Goal: Task Accomplishment & Management: Use online tool/utility

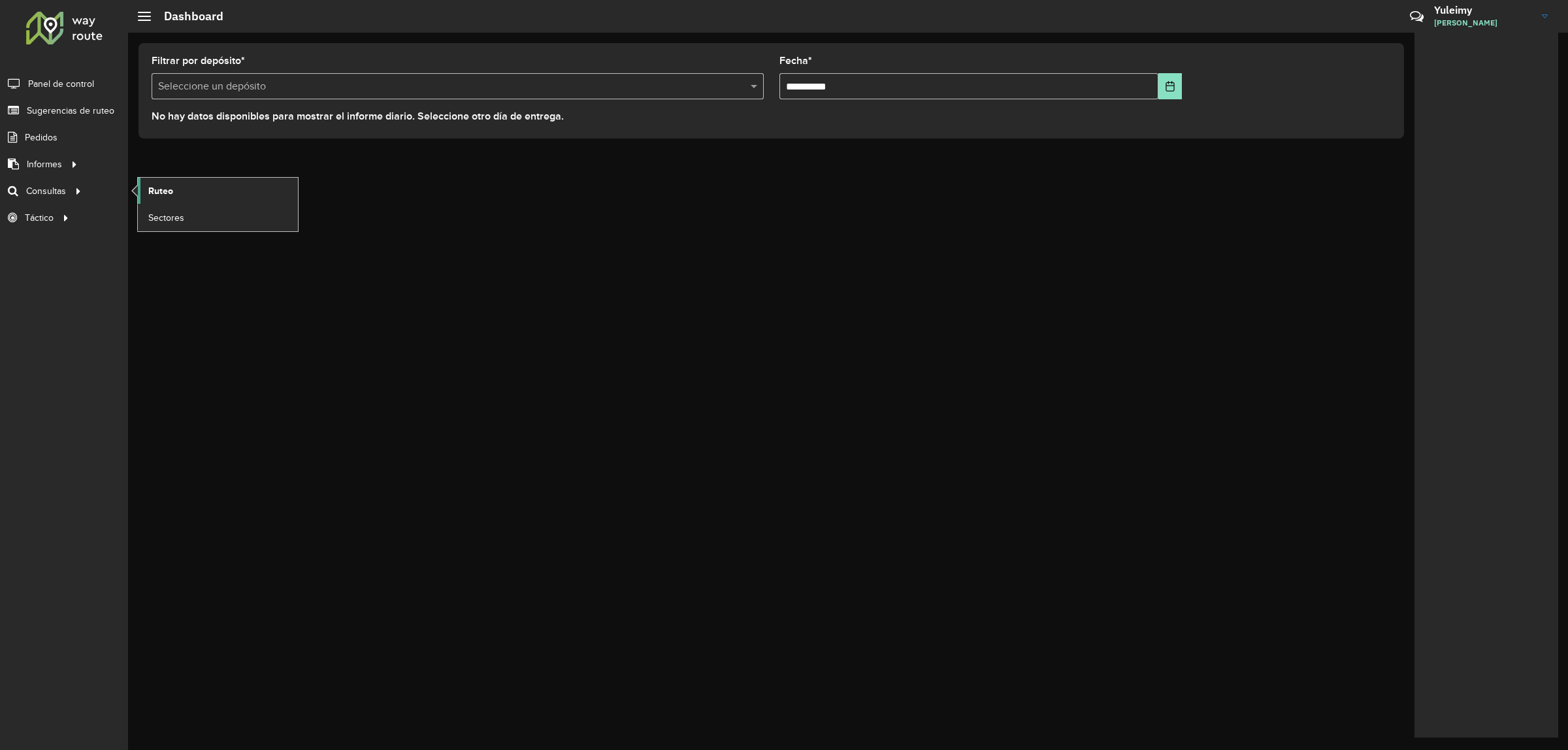
click at [151, 194] on span "Ruteo" at bounding box center [161, 191] width 25 height 14
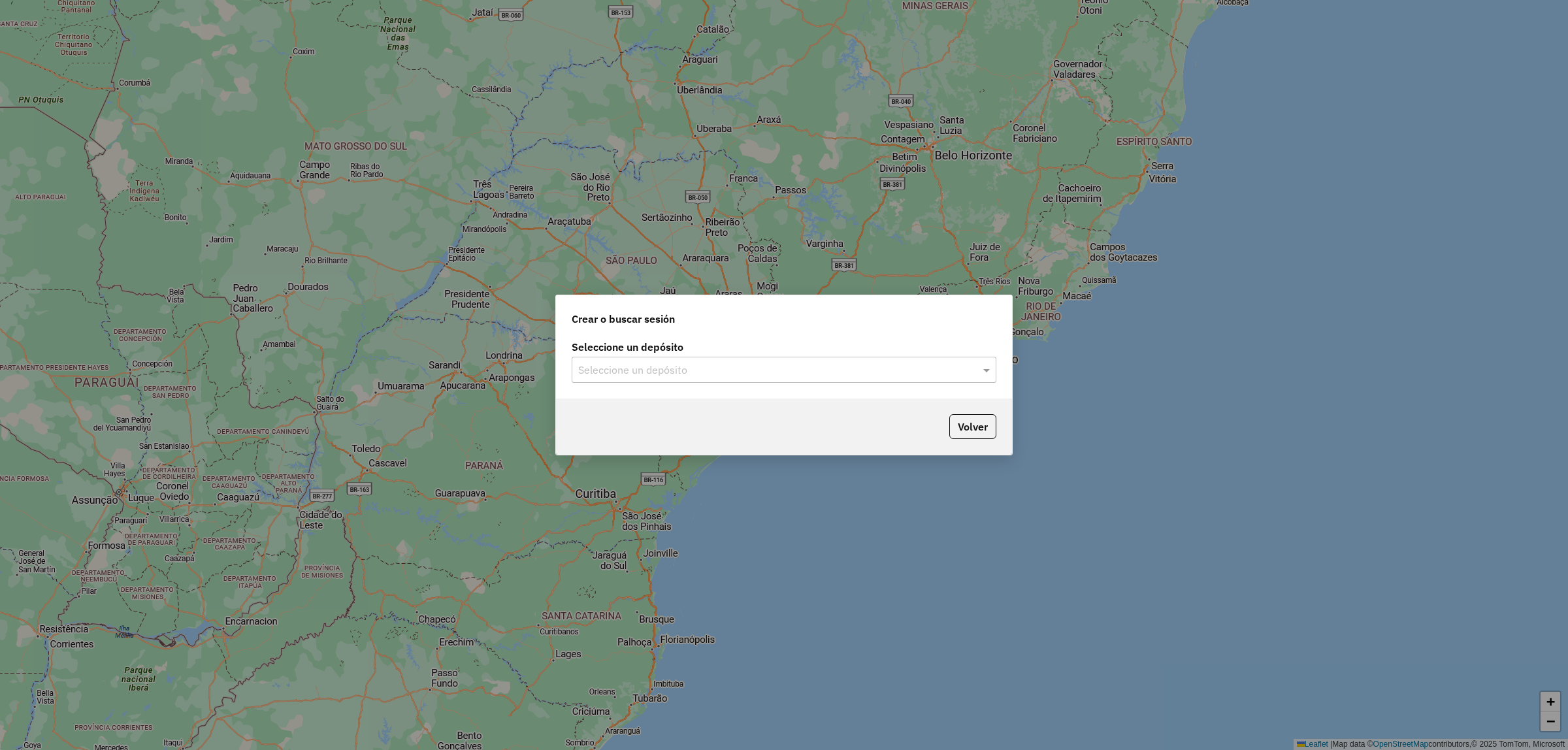
click at [804, 354] on label "Seleccione un depósito" at bounding box center [784, 347] width 425 height 16
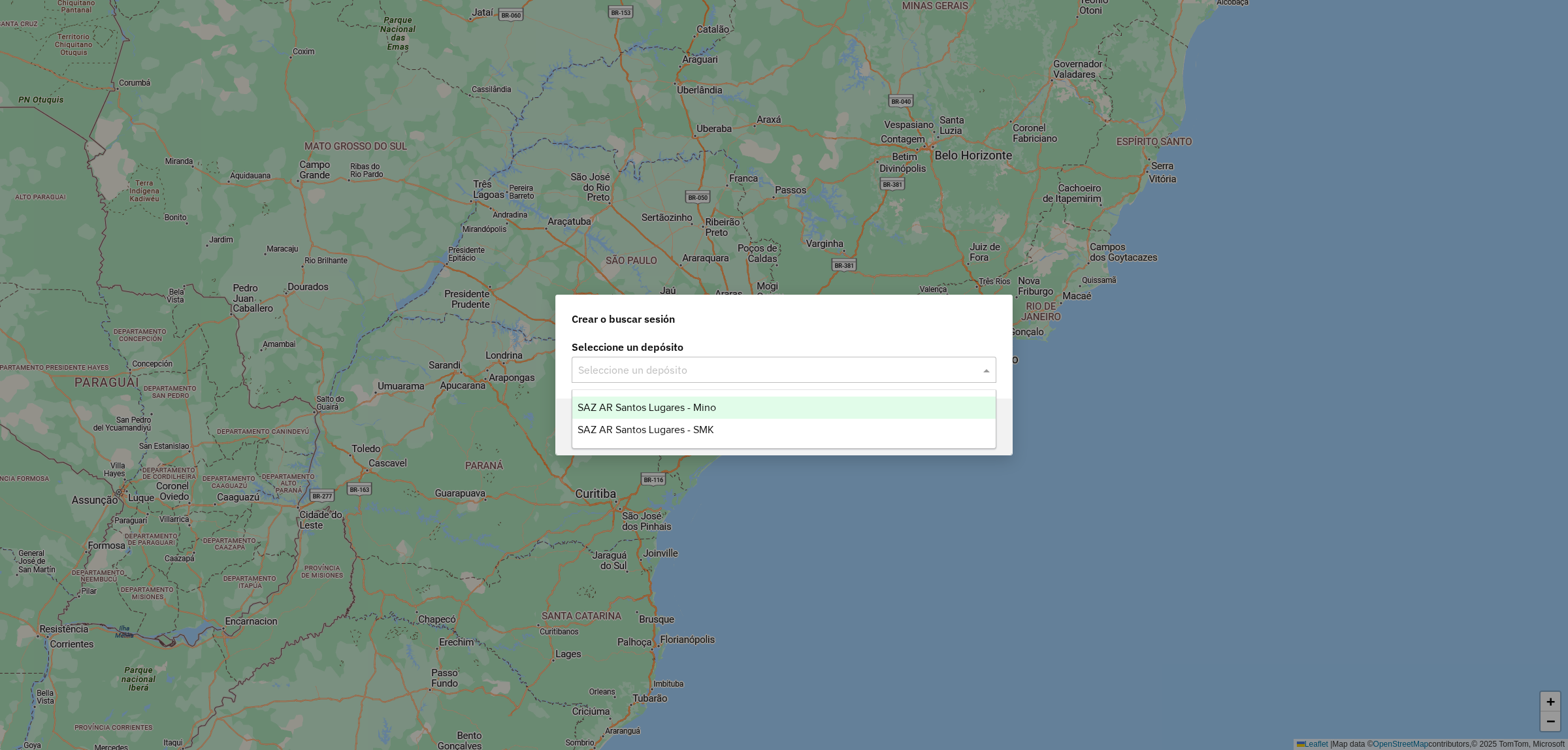
click at [799, 364] on input "text" at bounding box center [771, 370] width 386 height 16
click at [767, 399] on div "SAZ AR Santos Lugares - Mino" at bounding box center [784, 407] width 424 height 22
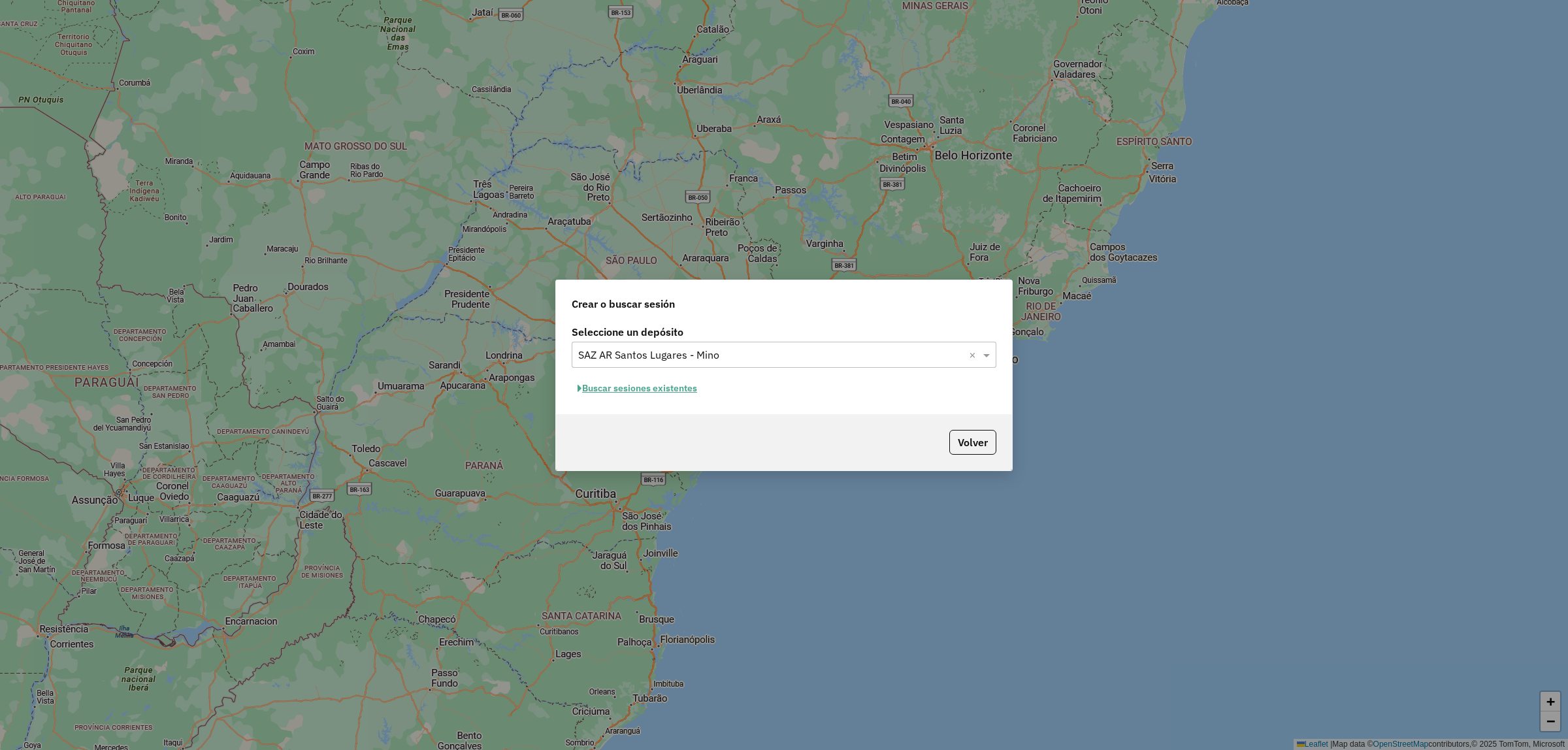
click at [684, 390] on button "Buscar sesiones existentes" at bounding box center [637, 388] width 131 height 21
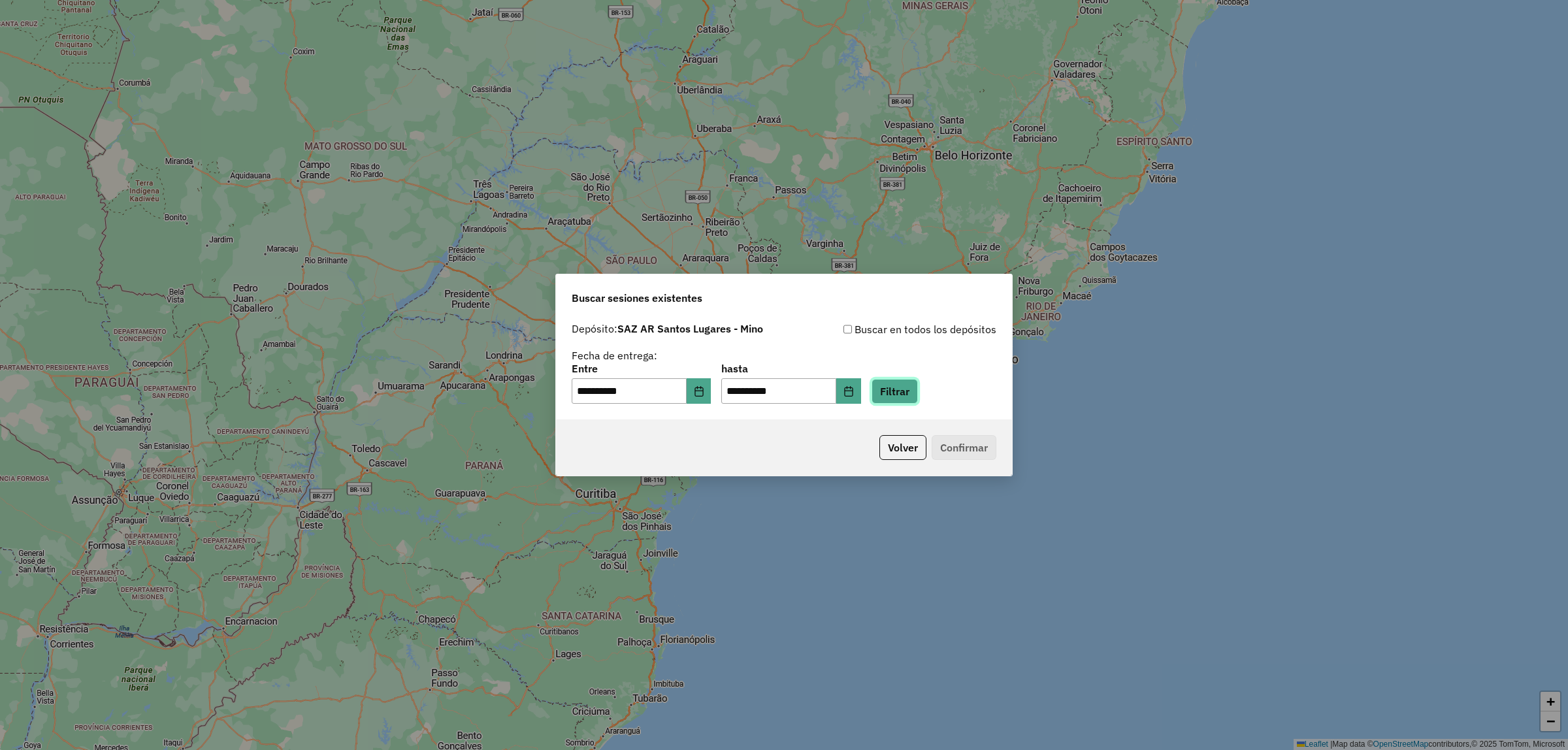
click at [915, 380] on button "Filtrar" at bounding box center [895, 391] width 46 height 25
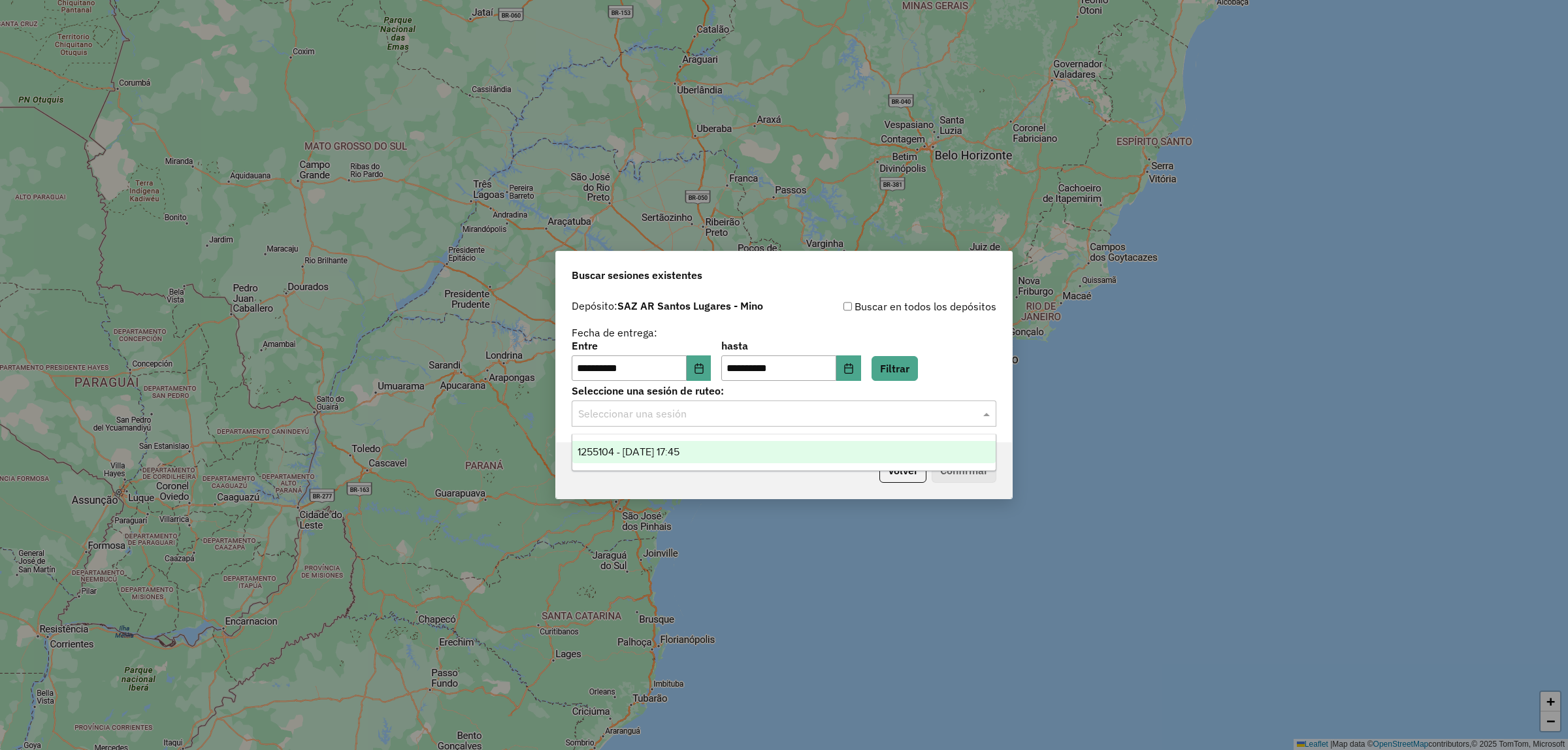
click at [691, 419] on input "text" at bounding box center [771, 414] width 386 height 16
click at [675, 460] on div "1255104 - 29/08/2025 17:45" at bounding box center [784, 452] width 424 height 22
click at [963, 460] on button "Confirmar" at bounding box center [964, 470] width 65 height 25
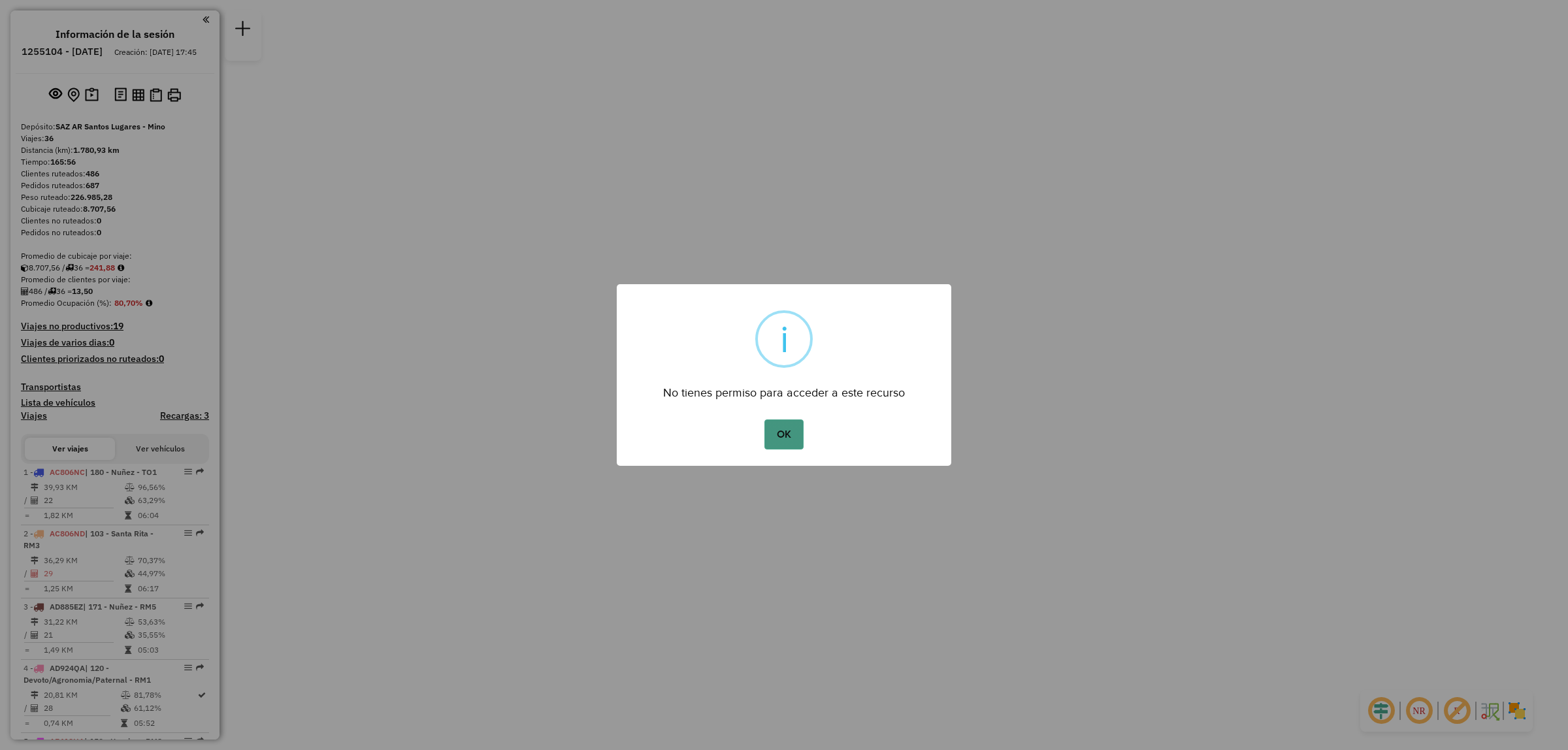
click at [799, 442] on button "OK" at bounding box center [784, 434] width 39 height 30
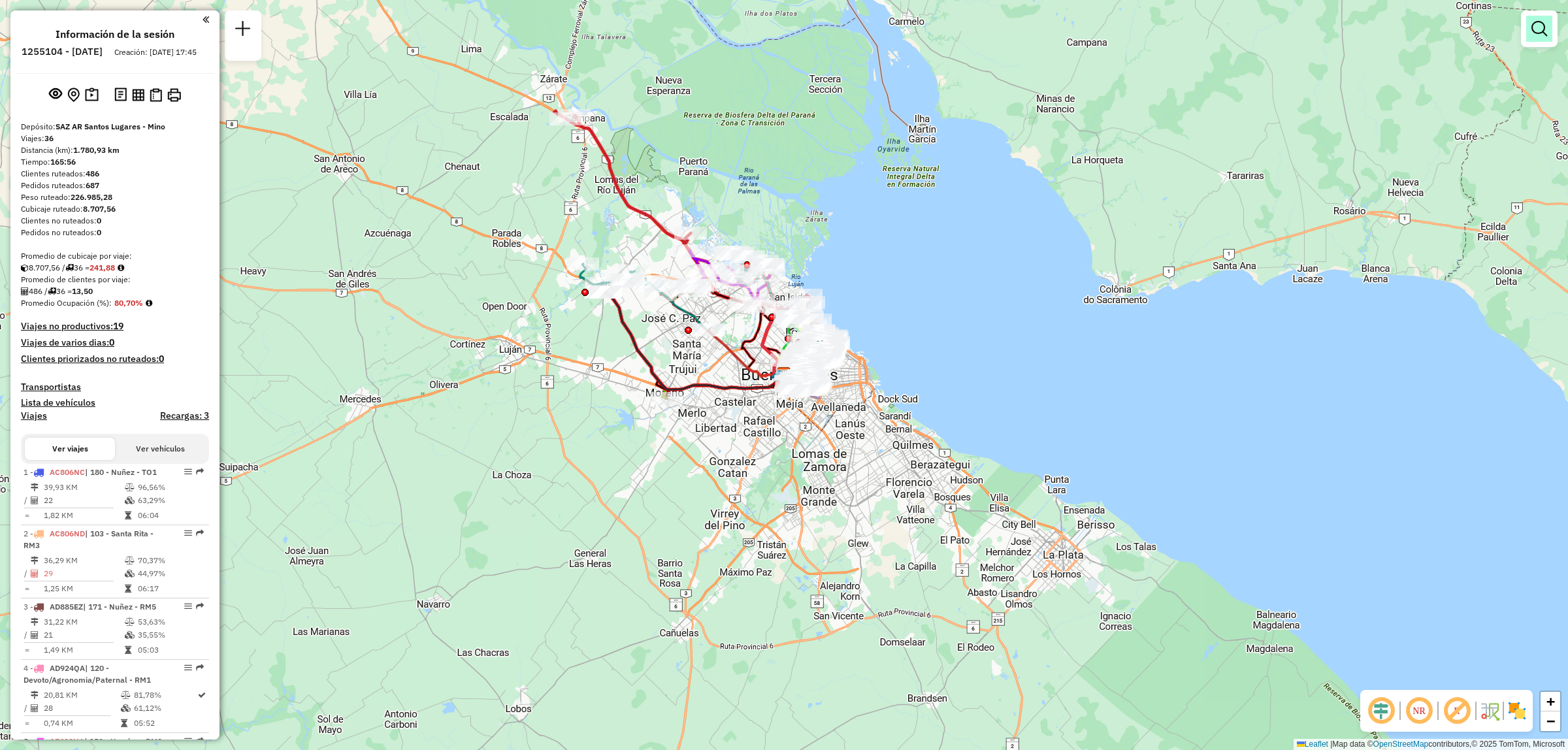
click at [1541, 40] on link at bounding box center [1540, 29] width 26 height 26
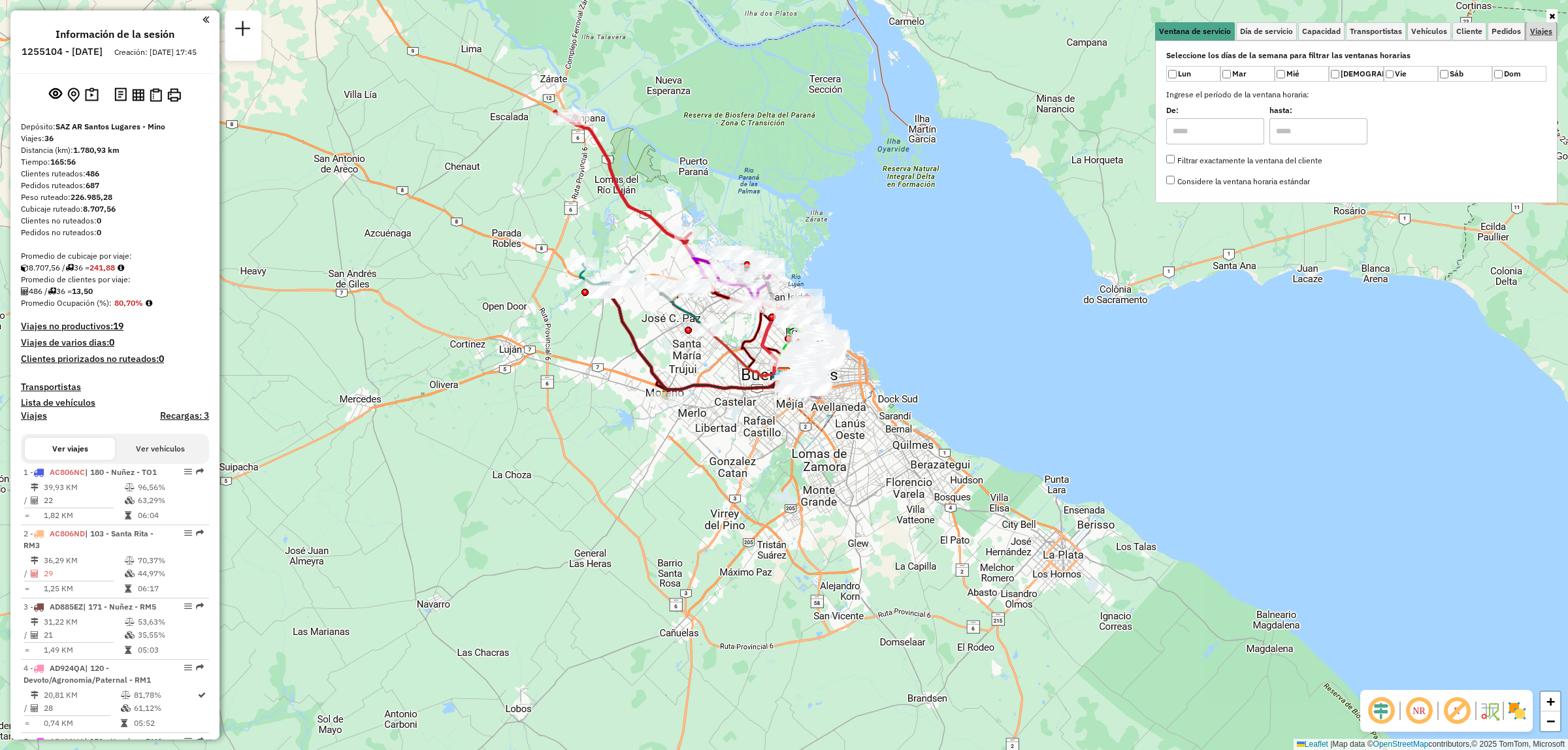
click at [1541, 34] on span "Viajes" at bounding box center [1541, 31] width 22 height 8
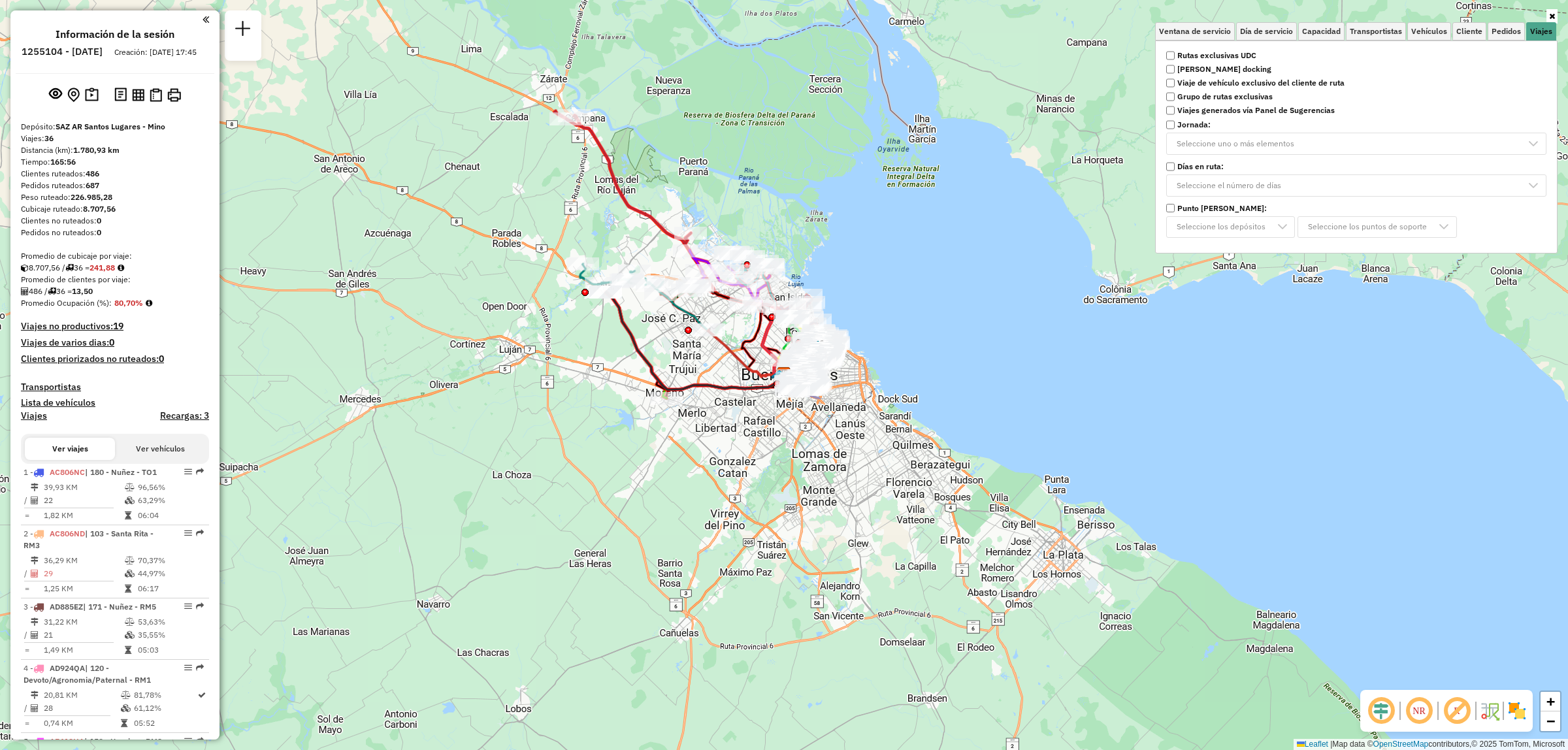
click at [1212, 57] on strong "Rutas exclusivas UDC" at bounding box center [1217, 55] width 79 height 11
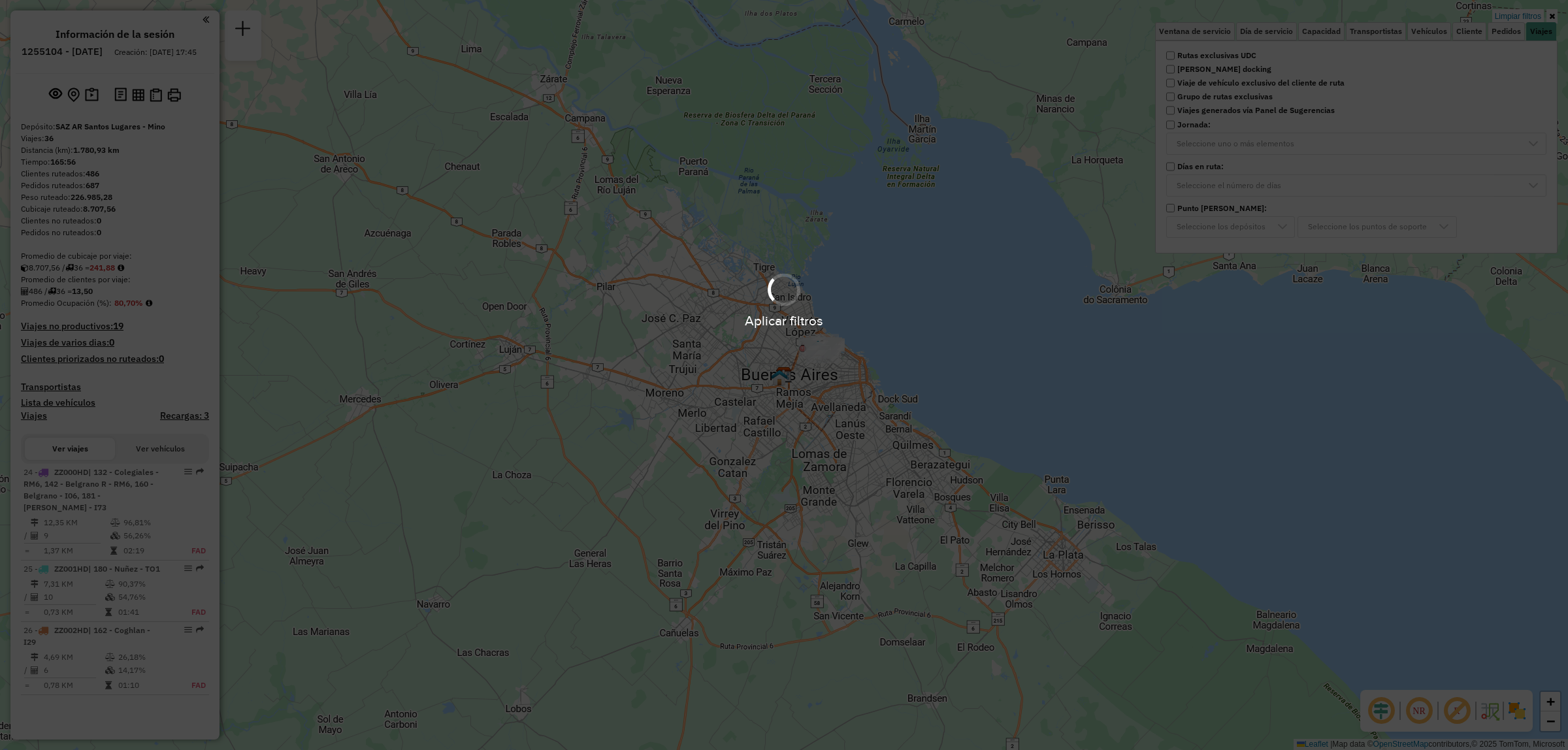
click at [893, 335] on div "Limpiar filtros Ventana de servicio Día de servicio Capacidad Transportistas Ve…" at bounding box center [784, 375] width 1568 height 750
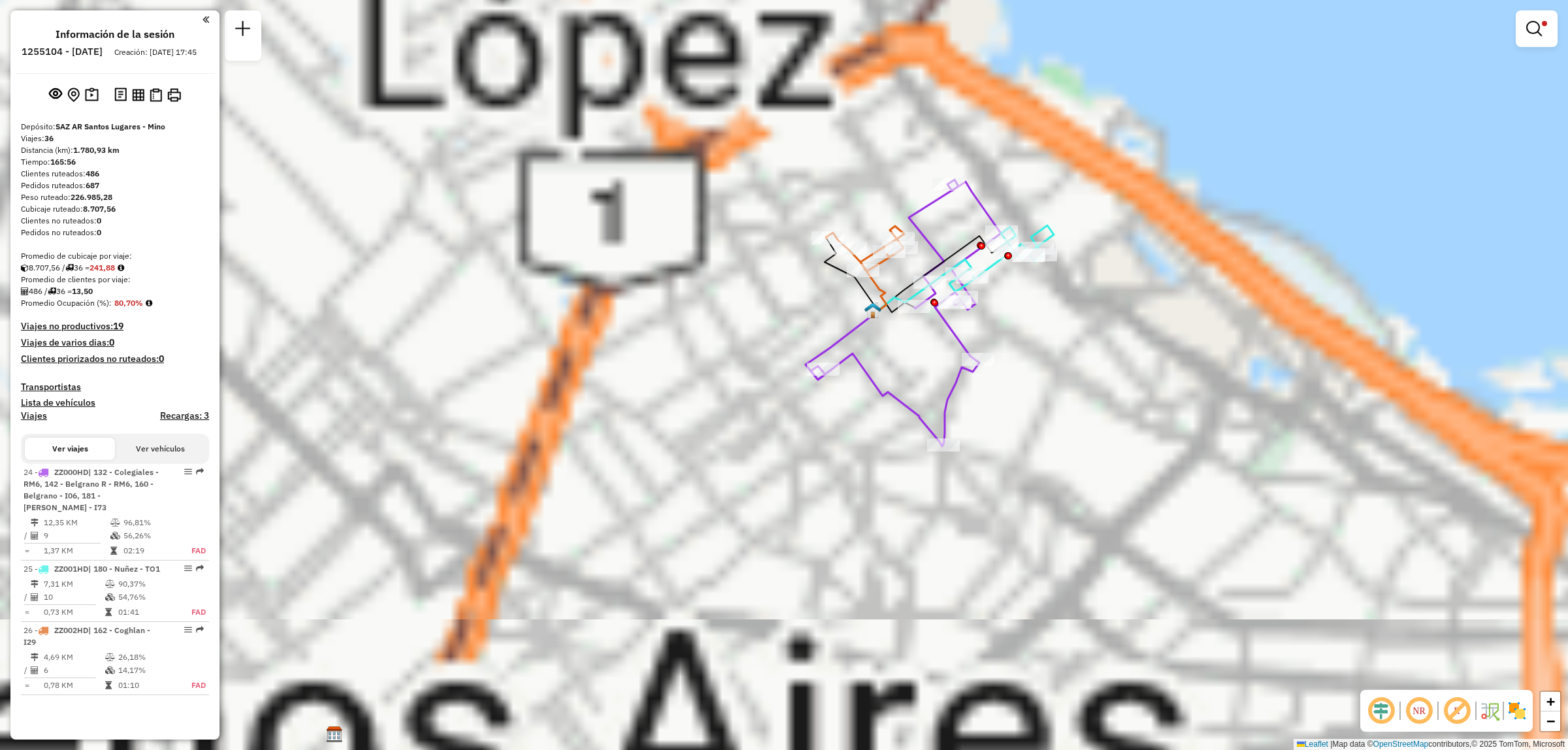
drag, startPoint x: 970, startPoint y: 242, endPoint x: 928, endPoint y: 495, distance: 256.5
click at [928, 495] on div "Limpiar filtros Ventana de servicio Día de servicio Capacidad Transportistas Ve…" at bounding box center [784, 375] width 1568 height 750
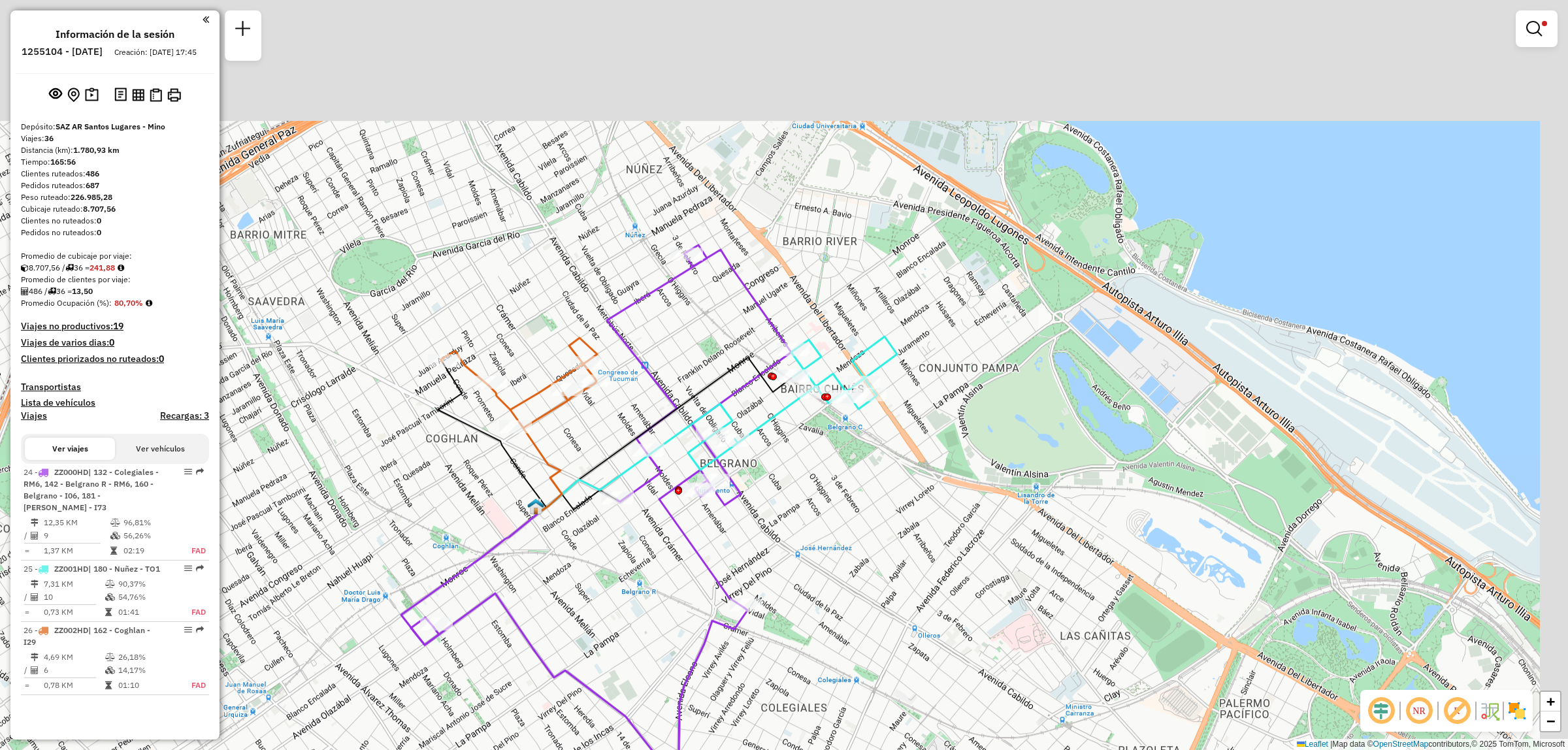
drag, startPoint x: 899, startPoint y: 285, endPoint x: 783, endPoint y: 518, distance: 260.3
click at [783, 518] on div "Limpiar filtros Ventana de servicio Día de servicio Capacidad Transportistas Ve…" at bounding box center [784, 375] width 1568 height 750
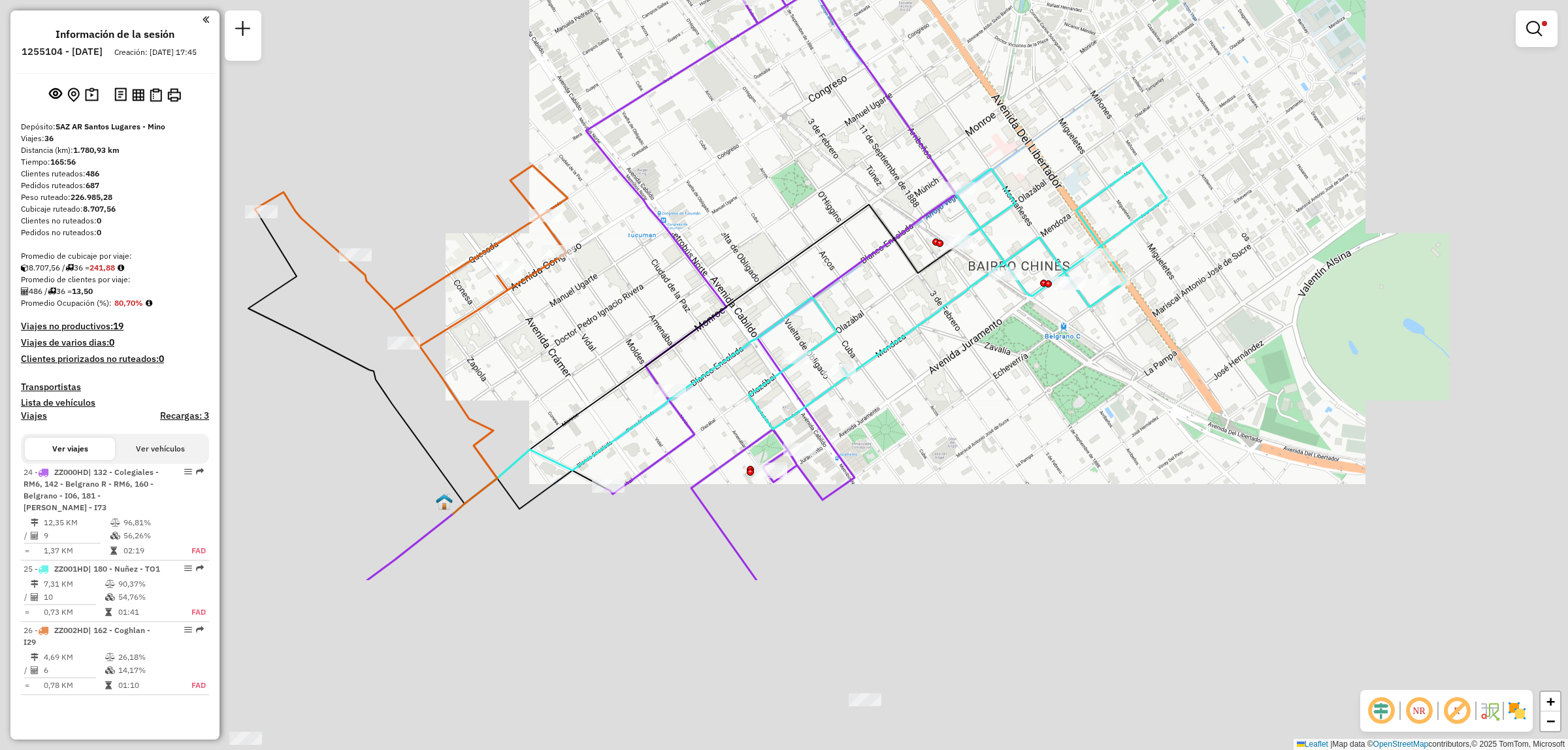
drag, startPoint x: 882, startPoint y: 526, endPoint x: 923, endPoint y: 367, distance: 164.2
click at [987, 331] on div "Limpiar filtros Ventana de servicio Día de servicio Capacidad Transportistas Ve…" at bounding box center [784, 375] width 1568 height 750
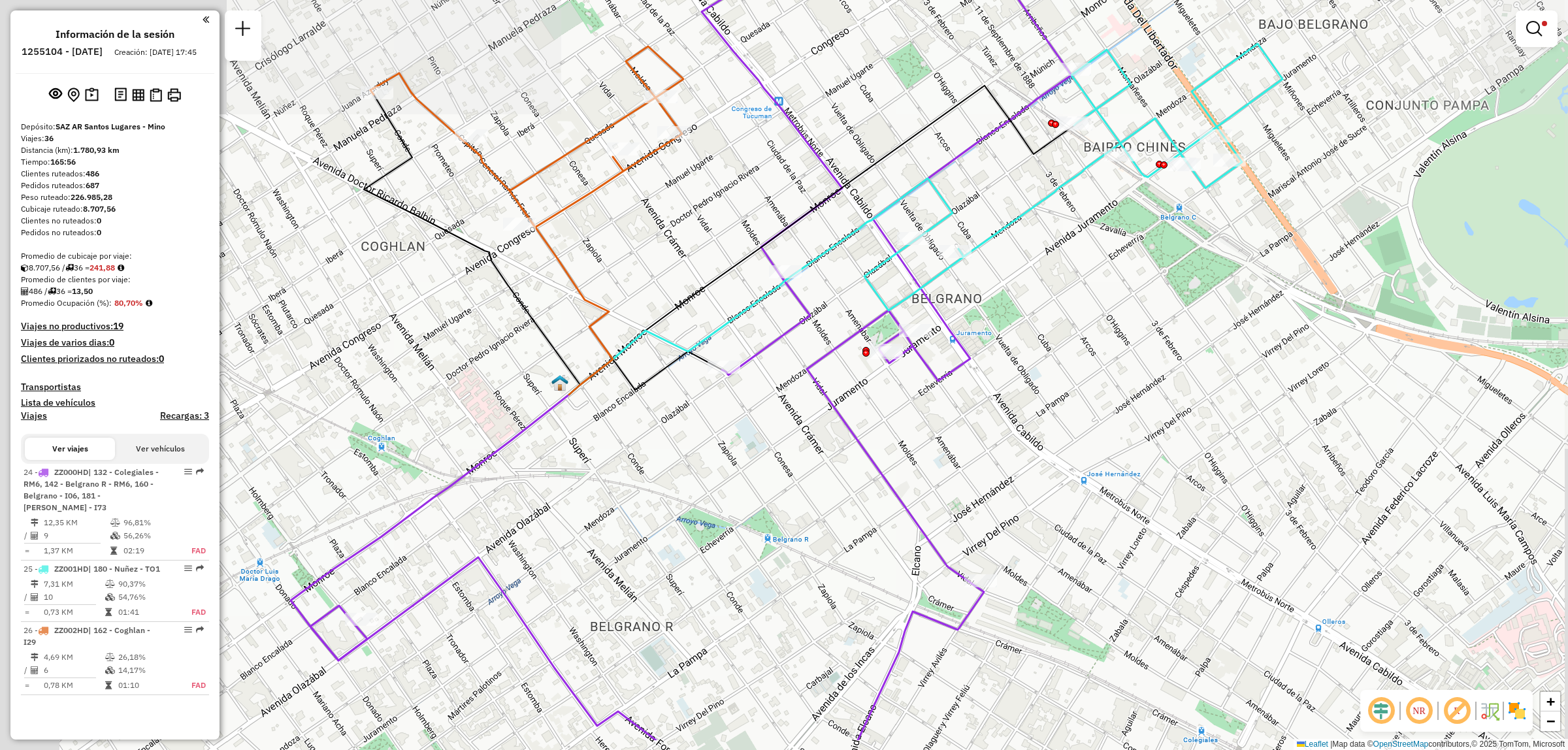
drag, startPoint x: 720, startPoint y: 495, endPoint x: 849, endPoint y: 389, distance: 167.0
click at [849, 389] on div "Limpiar filtros Ventana de servicio Día de servicio Capacidad Transportistas Ve…" at bounding box center [784, 375] width 1568 height 750
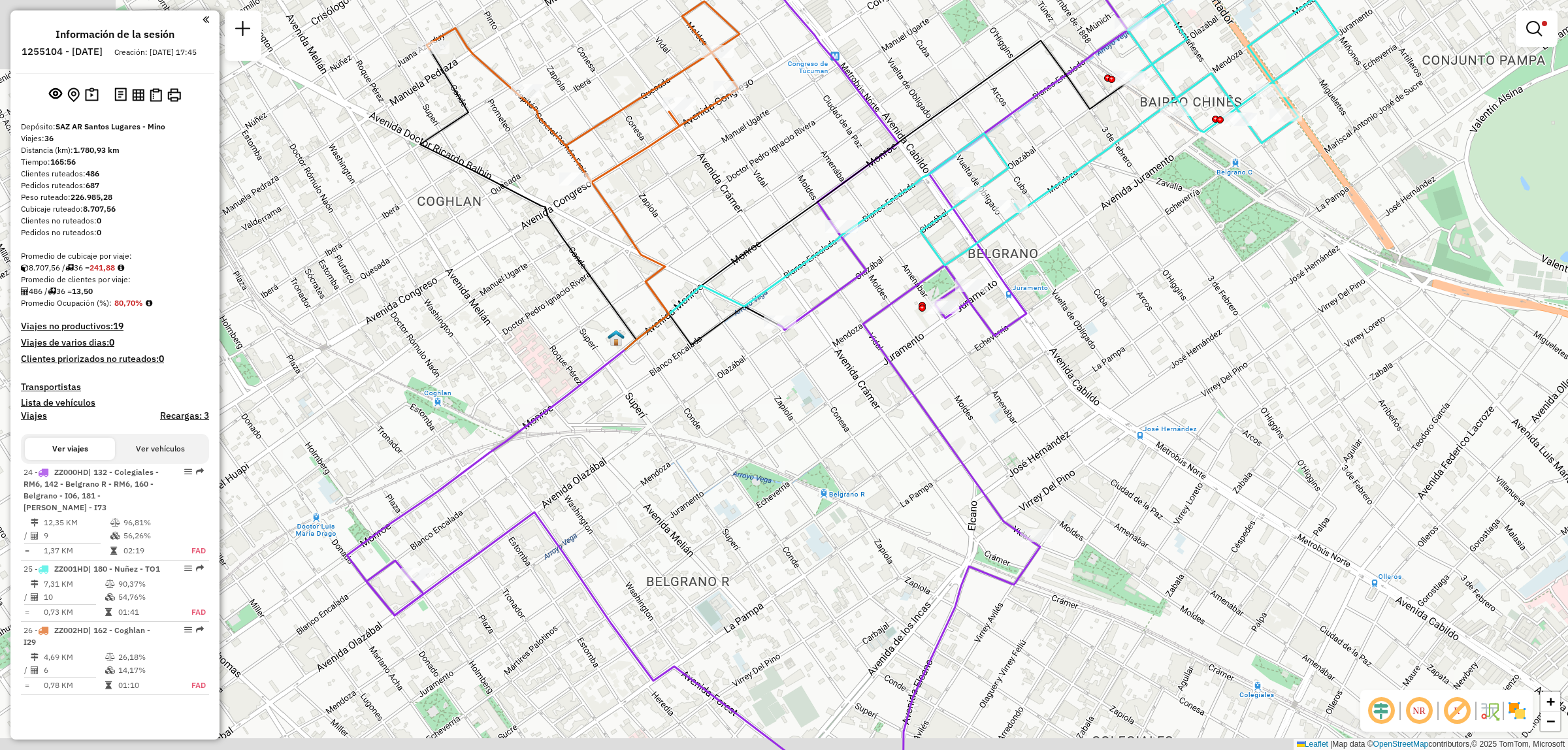
drag, startPoint x: 433, startPoint y: 668, endPoint x: 520, endPoint y: 511, distance: 179.5
click at [520, 511] on div "Limpiar filtros Ventana de servicio Día de servicio Capacidad Transportistas Ve…" at bounding box center [784, 375] width 1568 height 750
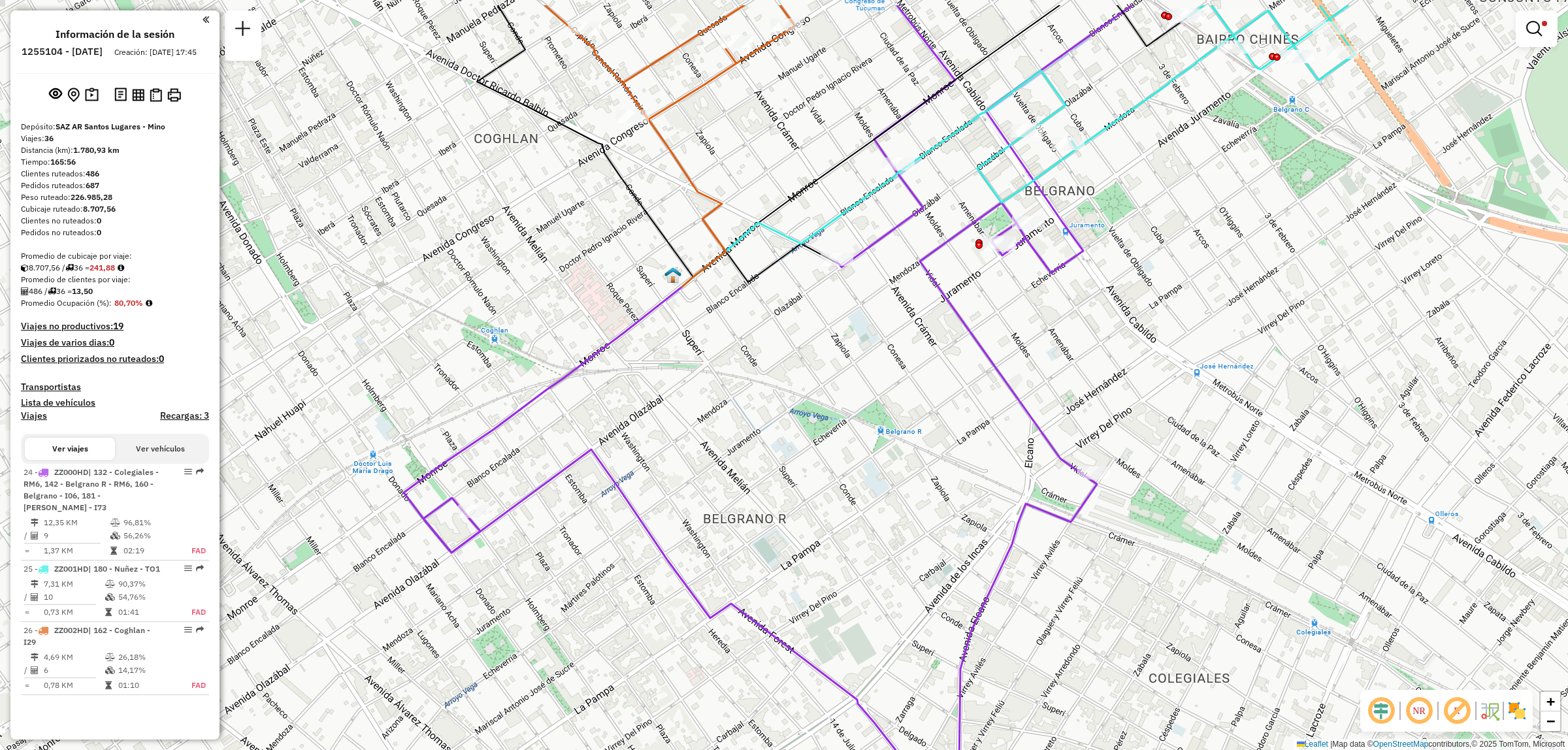
drag, startPoint x: 788, startPoint y: 341, endPoint x: 676, endPoint y: 582, distance: 265.8
click at [676, 582] on div "Limpiar filtros Ventana de servicio Día de servicio Capacidad Transportistas Ve…" at bounding box center [784, 375] width 1568 height 750
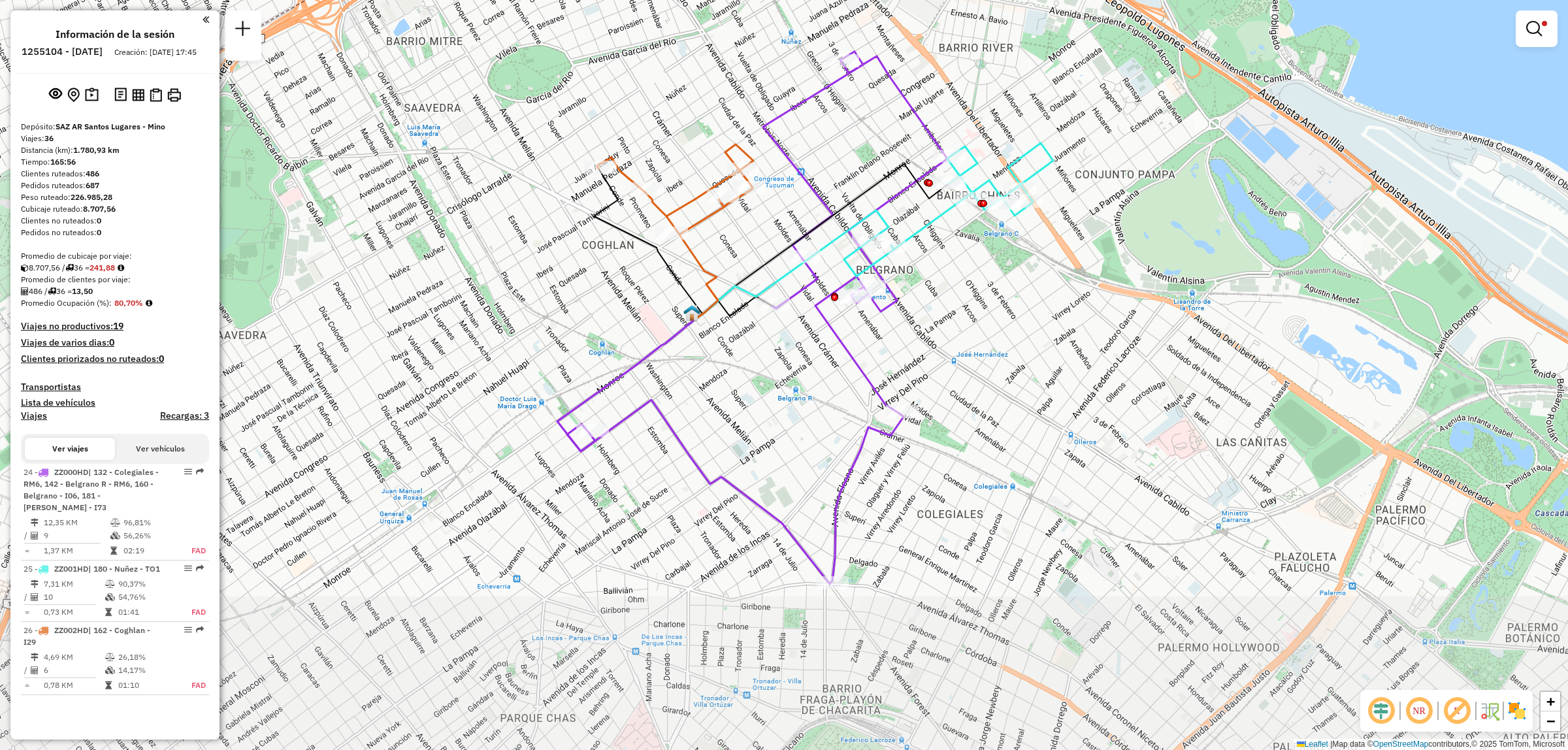
drag, startPoint x: 797, startPoint y: 577, endPoint x: 788, endPoint y: 401, distance: 176.2
click at [788, 400] on div "Limpiar filtros Ventana de servicio Día de servicio Capacidad Transportistas Ve…" at bounding box center [784, 375] width 1568 height 750
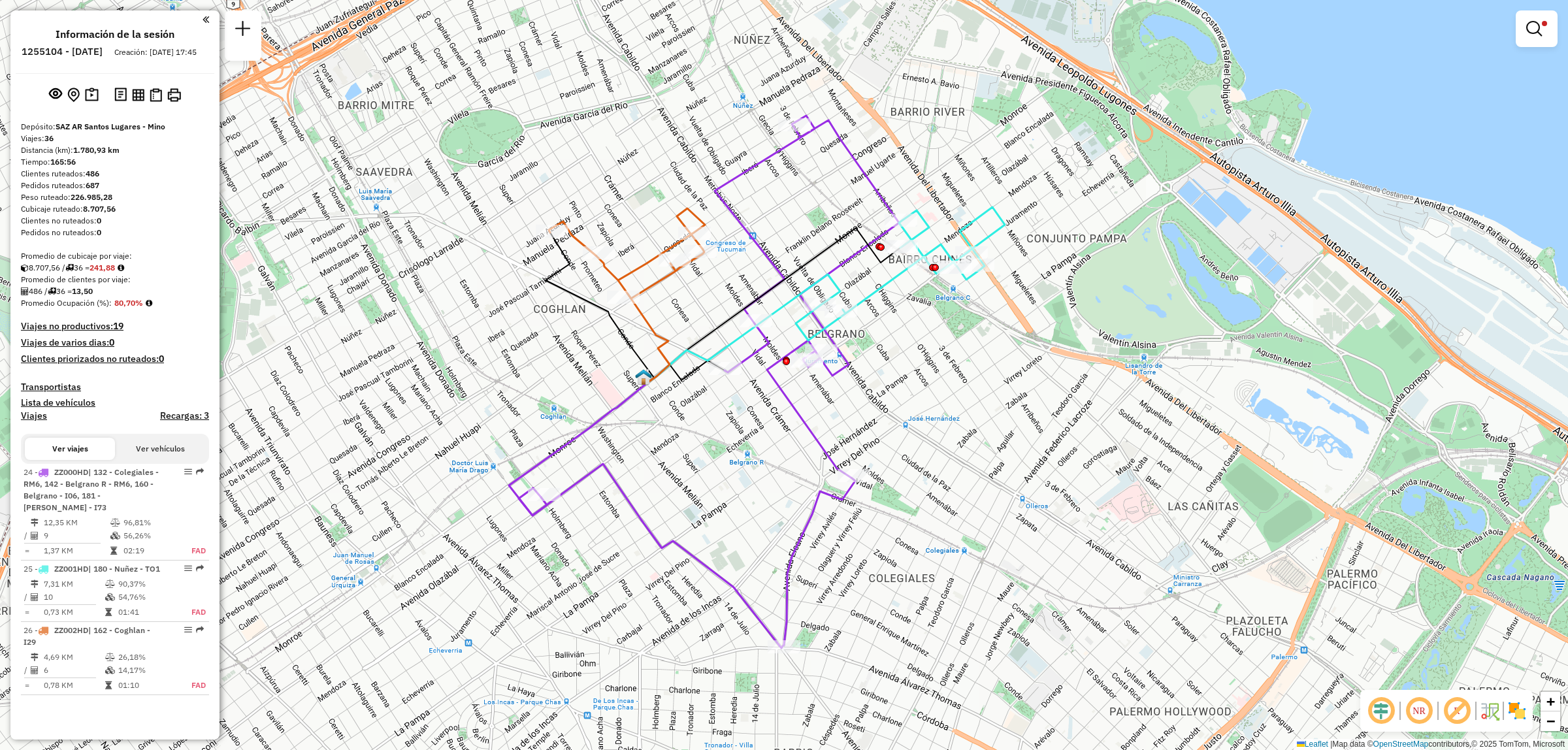
drag, startPoint x: 781, startPoint y: 377, endPoint x: 733, endPoint y: 428, distance: 70.0
click at [733, 428] on div "Limpiar filtros Ventana de servicio Día de servicio Capacidad Transportistas Ve…" at bounding box center [784, 375] width 1568 height 750
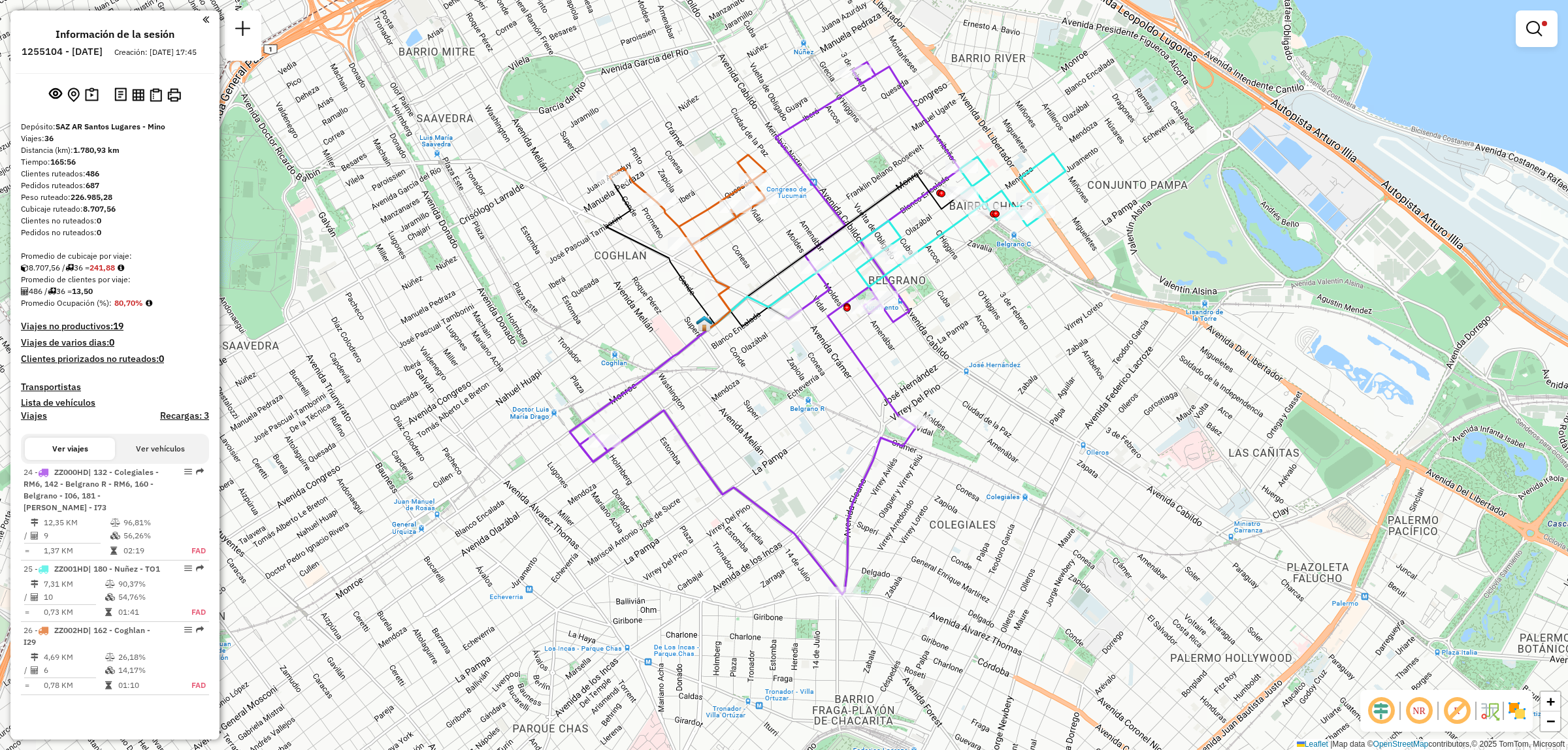
click at [158, 102] on img at bounding box center [156, 95] width 12 height 14
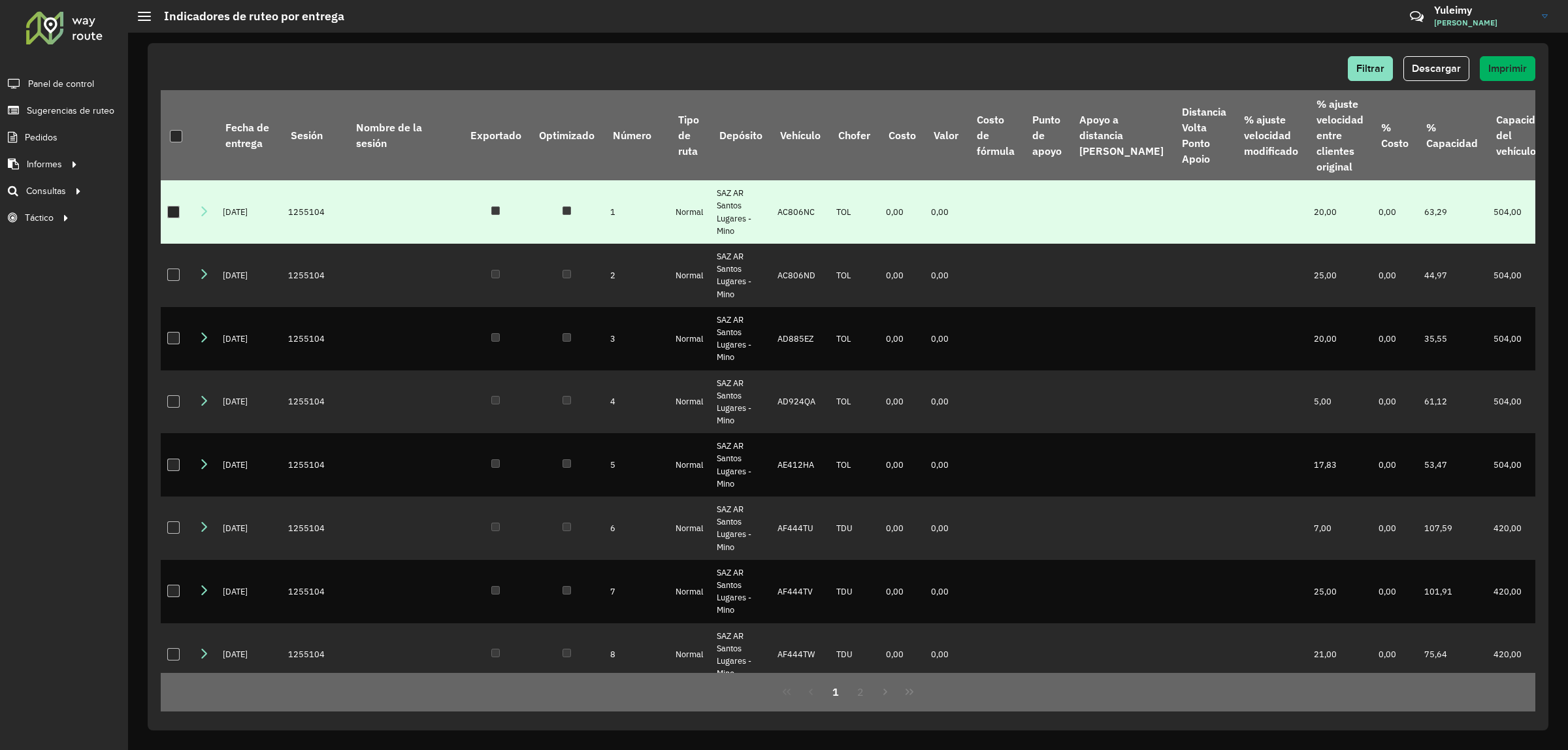
click at [168, 210] on div at bounding box center [173, 212] width 12 height 12
click at [171, 213] on icon at bounding box center [174, 212] width 9 height 9
click at [1463, 62] on button "Descargar" at bounding box center [1436, 69] width 66 height 25
